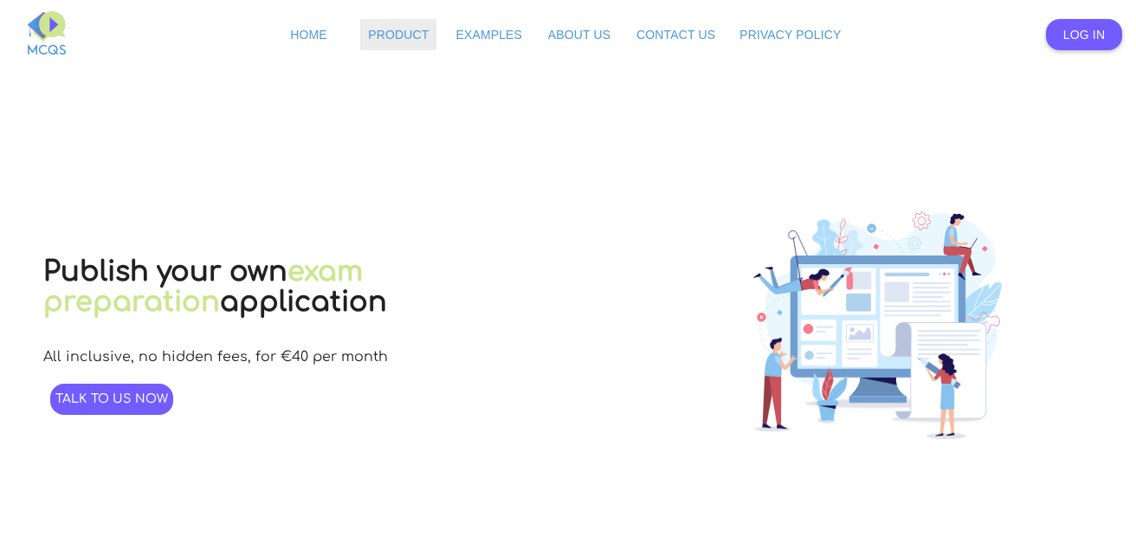
click at [394, 34] on span "Product" at bounding box center [398, 35] width 61 height 14
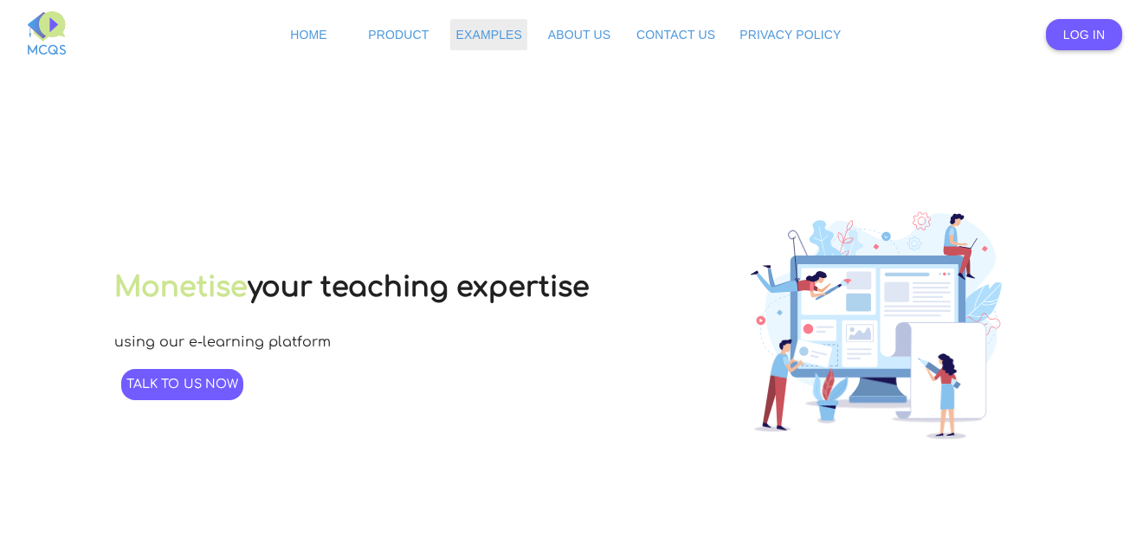
click at [479, 29] on span "Examples" at bounding box center [488, 35] width 67 height 14
type input "20"
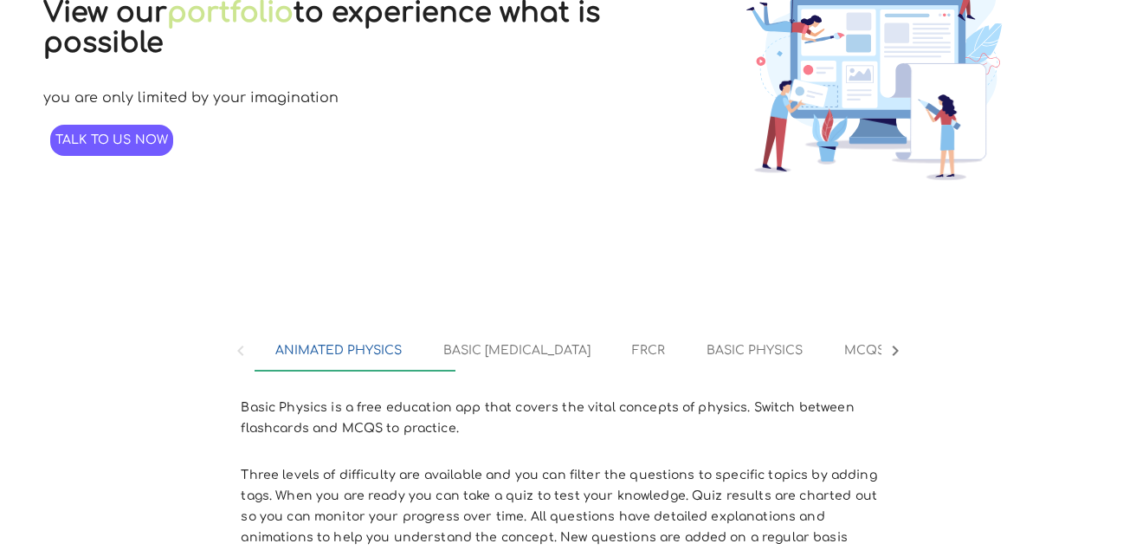
scroll to position [262, 0]
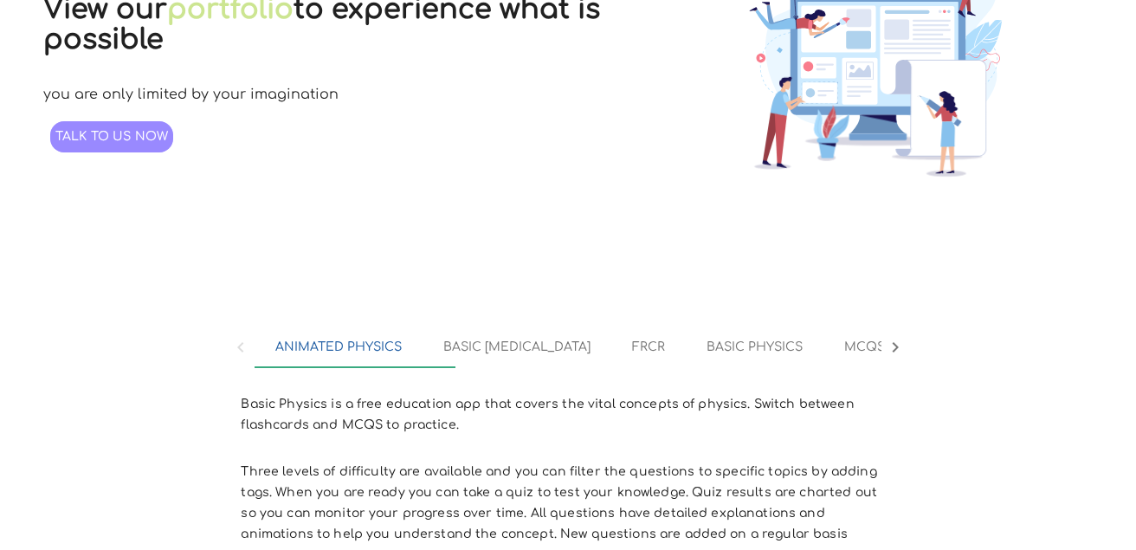
click at [144, 145] on link "Talk to us now" at bounding box center [111, 136] width 123 height 31
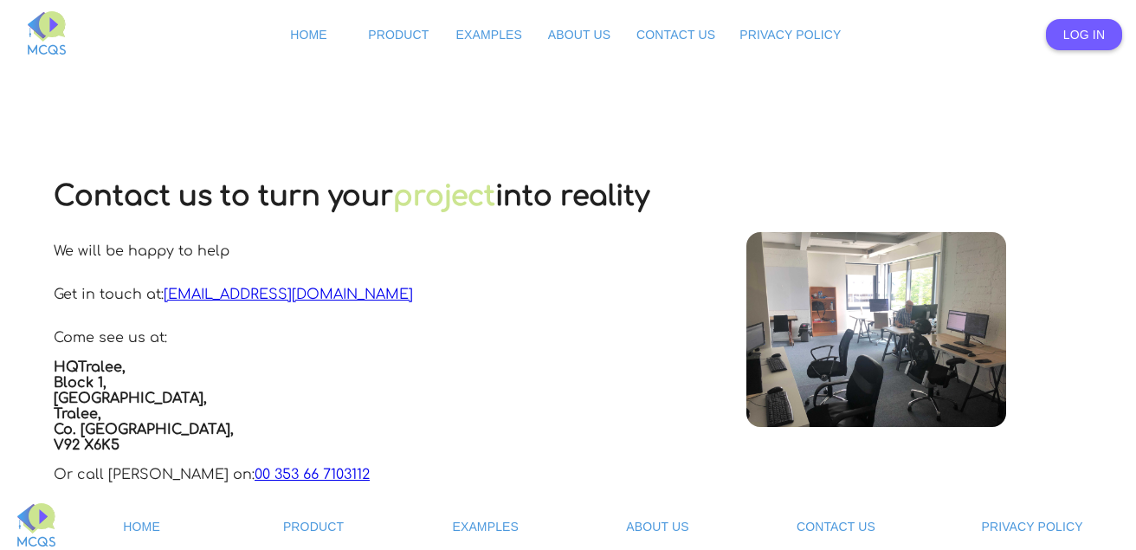
scroll to position [39, 0]
